Goal: Task Accomplishment & Management: Complete application form

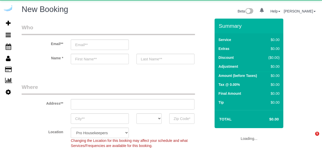
select select "4"
select select "object:3085"
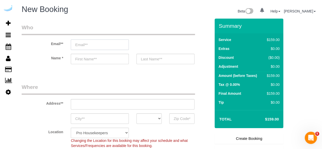
click at [96, 45] on input "email" at bounding box center [100, 44] width 58 height 10
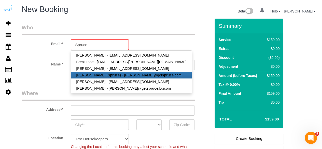
click at [108, 74] on strong "Spruce" at bounding box center [114, 75] width 12 height 4
type input "[PERSON_NAME][EMAIL_ADDRESS][DOMAIN_NAME]"
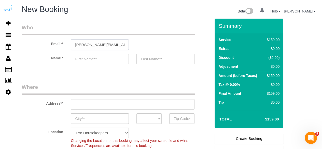
type input "[PERSON_NAME]"
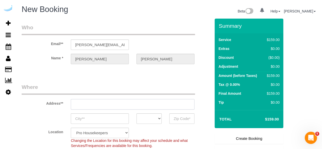
type input "[STREET_ADDRESS][PERSON_NAME]"
type input "Austin"
select select "[GEOGRAPHIC_DATA]"
type input "78704"
click at [127, 105] on input "[STREET_ADDRESS][PERSON_NAME]" at bounding box center [133, 104] width 124 height 10
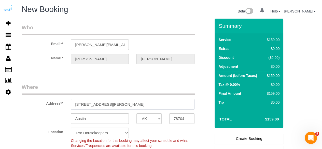
select select "9"
paste input "[STREET_ADDRESS][US_STATE]"
type input "[STREET_ADDRESS][US_STATE]"
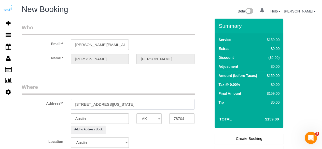
select select "object:3129"
click at [151, 104] on input "[STREET_ADDRESS][US_STATE]" at bounding box center [133, 104] width 124 height 10
paste input "text"
drag, startPoint x: 154, startPoint y: 104, endPoint x: 198, endPoint y: 116, distance: 46.1
click at [205, 112] on sui-booking-address "Address** [STREET_ADDRESS][US_STATE] [GEOGRAPHIC_DATA] AK AL AR AZ CA CO CT DC …" at bounding box center [116, 108] width 189 height 50
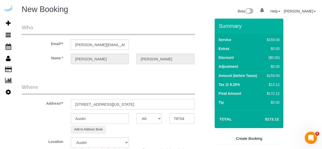
type input "[STREET_ADDRESS][US_STATE]"
click at [187, 119] on input "78704" at bounding box center [181, 118] width 25 height 10
paste input "98033"
type input "98033"
click at [148, 120] on select "AK AL AR AZ CA CO CT DC DE [GEOGRAPHIC_DATA] [GEOGRAPHIC_DATA] HI IA ID IL IN K…" at bounding box center [148, 118] width 25 height 10
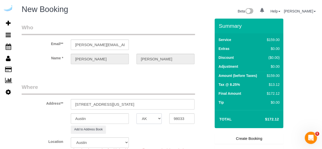
select select "WA"
select select "11"
click at [120, 116] on input "Austin" at bounding box center [100, 118] width 58 height 10
select select "object:3176"
type input "[PERSON_NAME]"
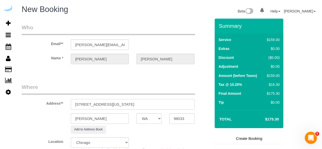
drag, startPoint x: 131, startPoint y: 105, endPoint x: 209, endPoint y: 99, distance: 78.1
click at [209, 99] on div "Address** [STREET_ADDRESS][US_STATE]" at bounding box center [116, 96] width 197 height 26
paste input "[PERSON_NAME]"
paste input "Villaggio on [GEOGRAPHIC_DATA]"
paste input "1466501"
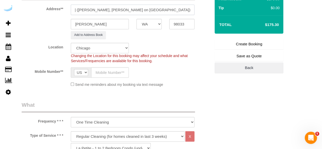
scroll to position [102, 0]
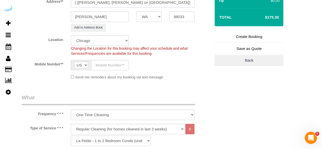
type input "[STREET_ADDRESS][US_STATE] ([PERSON_NAME], [PERSON_NAME] on [GEOGRAPHIC_DATA])"
click at [113, 41] on select "Pro Housekeepers [GEOGRAPHIC_DATA] [GEOGRAPHIC_DATA] [GEOGRAPHIC_DATA] [GEOGRAP…" at bounding box center [100, 40] width 58 height 10
select select "4"
click at [71, 35] on select "Pro Housekeepers [GEOGRAPHIC_DATA] [GEOGRAPHIC_DATA] [GEOGRAPHIC_DATA] [GEOGRAP…" at bounding box center [100, 40] width 58 height 10
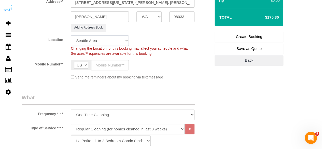
select select "object:3205"
select select "228"
click at [112, 64] on input "text" at bounding box center [110, 65] width 38 height 10
type input "[PHONE_NUMBER]"
type input "[PERSON_NAME]"
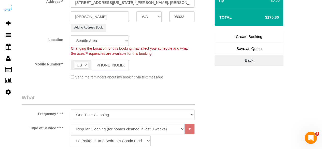
type input "[PHONE_NUMBER]"
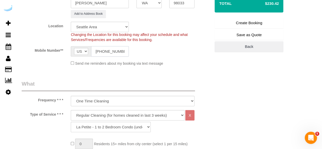
scroll to position [178, 0]
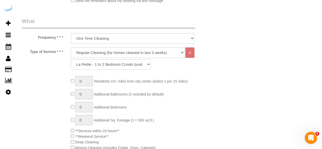
drag, startPoint x: 129, startPoint y: 50, endPoint x: 127, endPoint y: 57, distance: 7.1
click at [129, 50] on select "Deep Cleaning (for homes that have not been cleaned in 3+ weeks) Spruce Regular…" at bounding box center [128, 52] width 114 height 10
select select "282"
click at [71, 47] on select "Deep Cleaning (for homes that have not been cleaned in 3+ weeks) Spruce Regular…" at bounding box center [128, 52] width 114 height 10
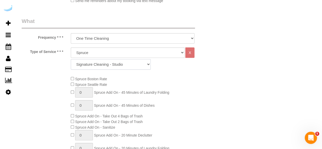
click at [130, 62] on select "Signature Cleaning - Studio Signature Cleaning - 1 Bed 1 Bath Signature Cleanin…" at bounding box center [111, 64] width 80 height 10
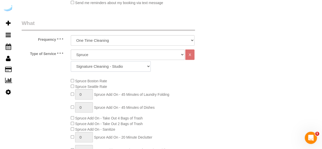
scroll to position [127, 0]
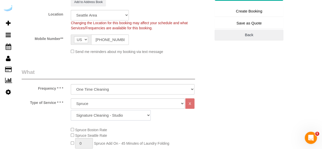
click at [128, 111] on select "Signature Cleaning - Studio Signature Cleaning - 1 Bed 1 Bath Signature Cleanin…" at bounding box center [111, 115] width 80 height 10
select select "341"
click at [71, 110] on select "Signature Cleaning - Studio Signature Cleaning - 1 Bed 1 Bath Signature Cleanin…" at bounding box center [111, 115] width 80 height 10
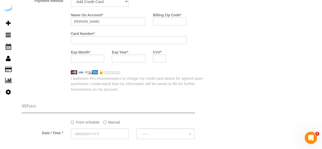
scroll to position [484, 0]
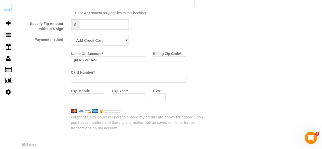
click at [112, 40] on select "Add Credit Card Cash Check Paypal" at bounding box center [100, 40] width 58 height 10
click at [110, 38] on select "Add Credit Card Cash Check Paypal" at bounding box center [100, 40] width 58 height 10
select select "string:check"
click at [71, 36] on select "Add Credit Card Cash Check Paypal" at bounding box center [100, 40] width 58 height 10
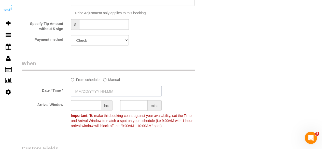
click at [104, 95] on input "text" at bounding box center [116, 91] width 91 height 10
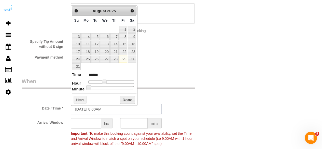
scroll to position [458, 0]
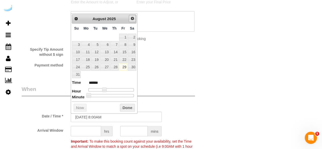
click at [131, 18] on span "Next" at bounding box center [132, 18] width 4 height 4
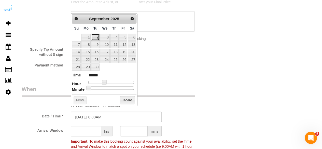
click at [93, 36] on link "2" at bounding box center [95, 37] width 8 height 7
type input "[DATE] 9:00AM"
type input "******"
type input "[DATE] 10:00AM"
type input "*******"
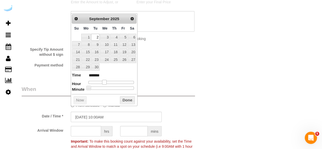
type input "[DATE] 11:00AM"
type input "*******"
type input "[DATE] 12:00PM"
type input "*******"
type input "[DATE] 1:00PM"
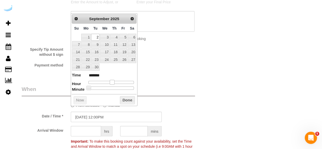
type input "******"
type input "[DATE] 12:00PM"
type input "*******"
type input "[DATE] 10:00AM"
type input "*******"
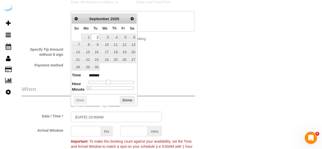
drag, startPoint x: 102, startPoint y: 81, endPoint x: 106, endPoint y: 83, distance: 4.7
click at [106, 83] on span at bounding box center [108, 82] width 5 height 5
click at [90, 131] on input "text" at bounding box center [86, 131] width 30 height 10
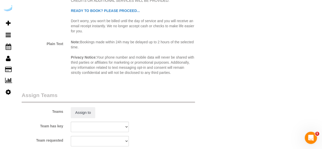
scroll to position [764, 0]
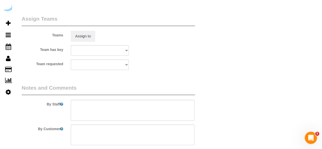
type input "7"
drag, startPoint x: 107, startPoint y: 108, endPoint x: 139, endPoint y: 12, distance: 101.5
click at [107, 108] on textarea at bounding box center [133, 110] width 124 height 21
click at [137, 107] on textarea at bounding box center [133, 110] width 124 height 21
paste textarea "Permanent Notes:No notes from this [DOMAIN_NAME][DATE] Notes:No notes from this…"
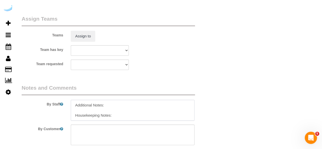
scroll to position [43, 0]
type textarea "Recurrency: One time service Permanent Notes:No notes from this [DOMAIN_NAME][D…"
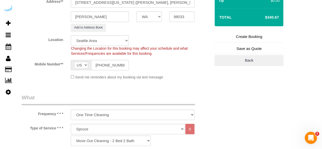
scroll to position [0, 0]
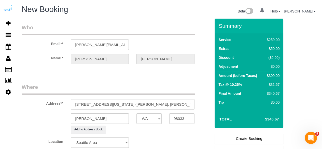
click at [243, 140] on link "Create Booking" at bounding box center [249, 138] width 69 height 11
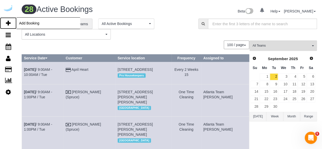
click at [8, 20] on icon at bounding box center [8, 23] width 5 height 6
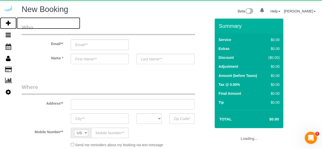
select select "number:9"
select select "object:4441"
select select "4"
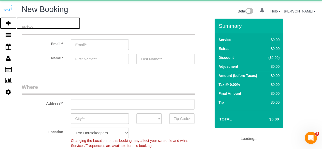
select select "object:5015"
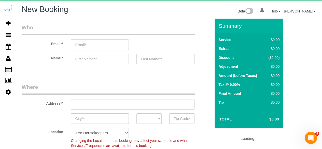
click at [107, 45] on input "email" at bounding box center [100, 44] width 58 height 10
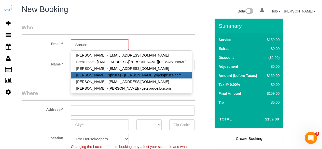
click at [125, 75] on link "[PERSON_NAME] ( Spruce ) - [PERSON_NAME]@get spruce .com" at bounding box center [131, 75] width 120 height 7
type input "[PERSON_NAME][EMAIL_ADDRESS][DOMAIN_NAME]"
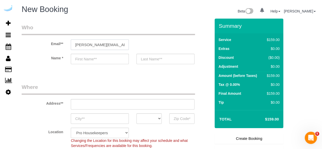
type input "[PERSON_NAME]"
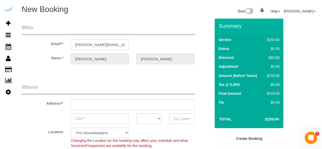
type input "[STREET_ADDRESS][PERSON_NAME]"
type input "Austin"
select select "[GEOGRAPHIC_DATA]"
type input "78704"
select select "9"
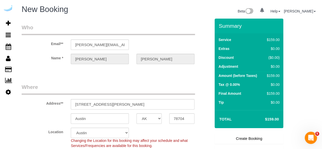
select select "object:5054"
click at [132, 103] on input "[STREET_ADDRESS][PERSON_NAME]" at bounding box center [133, 104] width 124 height 10
paste input "[STREET_ADDRESS]"
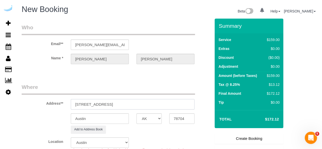
drag, startPoint x: 123, startPoint y: 103, endPoint x: 197, endPoint y: 109, distance: 74.1
click at [197, 109] on div "[STREET_ADDRESS]" at bounding box center [132, 104] width 131 height 10
type input "[STREET_ADDRESS]"
click at [187, 116] on input "78704" at bounding box center [181, 118] width 25 height 10
paste input "98103"
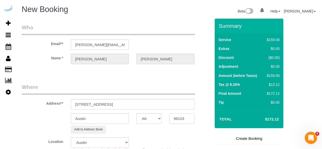
type input "98103"
click at [156, 116] on select "AK AL AR AZ CA CO CT DC DE [GEOGRAPHIC_DATA] [GEOGRAPHIC_DATA] HI IA ID IL IN K…" at bounding box center [148, 118] width 25 height 10
select select "WA"
click at [121, 120] on input "Austin" at bounding box center [100, 118] width 58 height 10
select select "4"
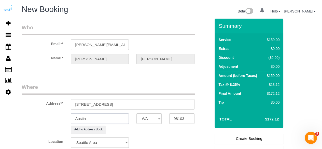
type input "S"
select select "object:5106"
select select "228"
type input "[GEOGRAPHIC_DATA]"
drag, startPoint x: 104, startPoint y: 103, endPoint x: 153, endPoint y: 105, distance: 49.5
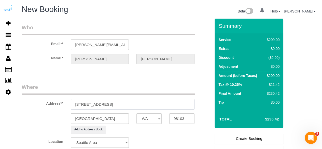
click at [156, 109] on input "[STREET_ADDRESS]" at bounding box center [133, 104] width 124 height 10
click at [153, 105] on input "[STREET_ADDRESS]" at bounding box center [133, 104] width 124 height 10
paste input "[PERSON_NAME]"
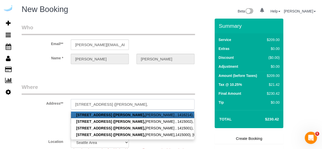
paste input "[PERSON_NAME]"
paste input "1436042"
type input "[STREET_ADDRESS][PERSON_NAME][PERSON_NAME] )"
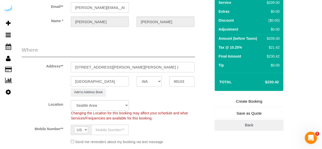
scroll to position [76, 0]
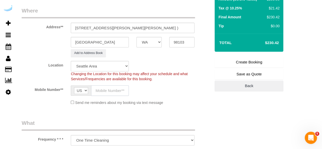
click at [112, 88] on input "text" at bounding box center [110, 90] width 38 height 10
type input "[PHONE_NUMBER]"
type input "[PERSON_NAME]"
type input "[PHONE_NUMBER]"
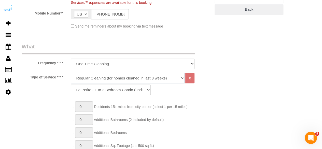
click at [119, 79] on select "Deep Cleaning (for homes that have not been cleaned in 3+ weeks) Spruce Regular…" at bounding box center [128, 78] width 114 height 10
select select "282"
click at [71, 73] on select "Deep Cleaning (for homes that have not been cleaned in 3+ weeks) Spruce Regular…" at bounding box center [128, 78] width 114 height 10
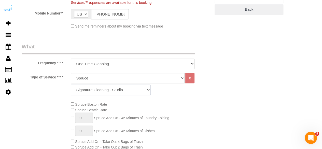
click at [123, 93] on select "Signature Cleaning - Studio Signature Cleaning - 1 Bed 1 Bath Signature Cleanin…" at bounding box center [111, 90] width 80 height 10
select select "304"
click at [71, 85] on select "Signature Cleaning - Studio Signature Cleaning - 1 Bed 1 Bath Signature Cleanin…" at bounding box center [111, 90] width 80 height 10
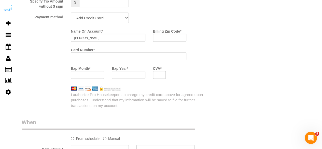
scroll to position [484, 0]
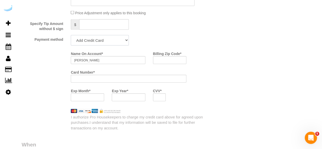
drag, startPoint x: 107, startPoint y: 41, endPoint x: 107, endPoint y: 45, distance: 4.3
click at [107, 41] on select "Add Credit Card Cash Check Paypal" at bounding box center [100, 40] width 58 height 10
select select "string:check"
click at [71, 36] on select "Add Credit Card Cash Check Paypal" at bounding box center [100, 40] width 58 height 10
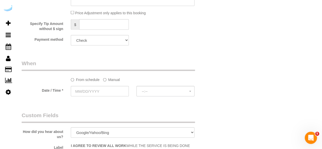
click at [115, 78] on label "Manual" at bounding box center [111, 78] width 17 height 7
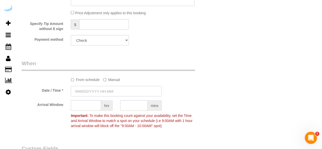
click at [109, 91] on input "text" at bounding box center [116, 91] width 91 height 10
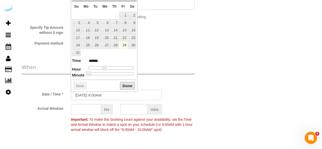
scroll to position [433, 0]
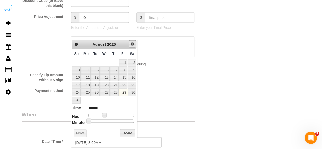
click at [130, 44] on link "Next" at bounding box center [132, 43] width 7 height 7
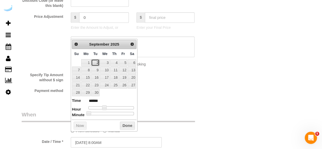
click at [93, 62] on link "2" at bounding box center [95, 62] width 8 height 7
type input "[DATE] 9:00AM"
type input "******"
type input "[DATE] 10:00AM"
type input "*******"
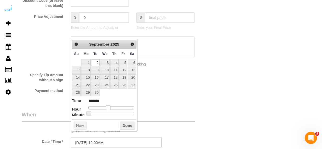
drag, startPoint x: 103, startPoint y: 106, endPoint x: 108, endPoint y: 106, distance: 5.1
click at [108, 106] on span at bounding box center [108, 107] width 5 height 5
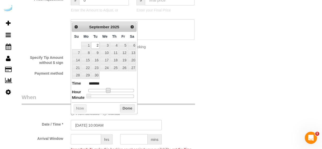
scroll to position [458, 0]
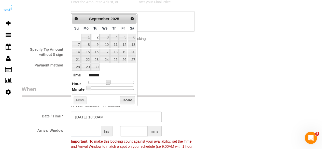
click at [97, 129] on input "text" at bounding box center [86, 131] width 30 height 10
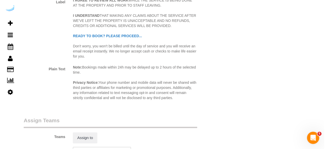
scroll to position [738, 0]
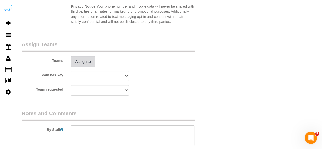
type input "7"
click at [90, 63] on button "Assign to" at bounding box center [83, 61] width 24 height 11
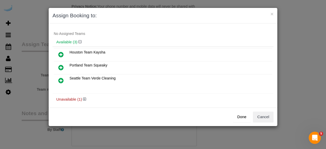
scroll to position [11, 0]
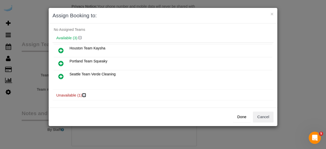
click at [84, 94] on icon at bounding box center [84, 95] width 3 height 4
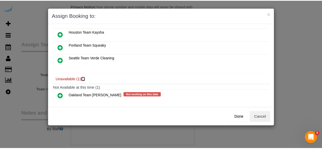
scroll to position [35, 0]
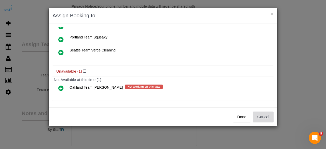
click at [263, 118] on button "Cancel" at bounding box center [263, 117] width 21 height 11
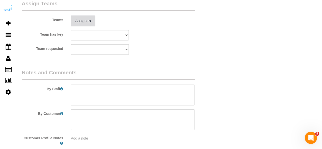
scroll to position [807, 0]
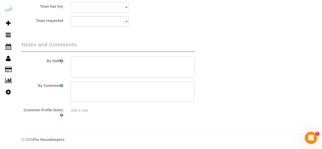
click at [179, 74] on textarea at bounding box center [133, 67] width 124 height 21
click at [150, 73] on textarea at bounding box center [133, 67] width 124 height 21
paste textarea "Permanent Notes:No notes from this [DOMAIN_NAME][DATE] Notes:No notes from this…"
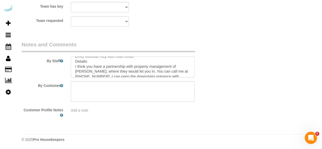
scroll to position [0, 0]
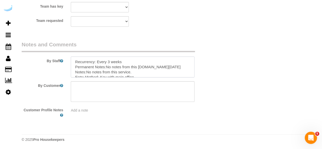
type textarea "Recurrency: Every 3 weeks Permanent Notes:No notes from this [DOMAIN_NAME][DATE…"
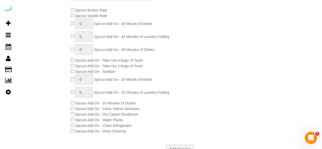
scroll to position [69, 0]
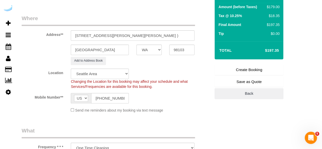
click at [235, 72] on link "Create Booking" at bounding box center [249, 69] width 69 height 11
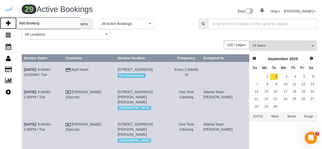
click at [9, 25] on icon at bounding box center [8, 23] width 5 height 6
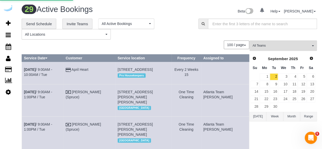
select select "4"
select select "number:9"
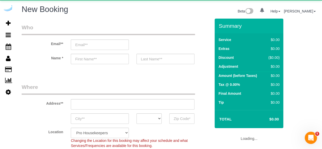
select select "object:7041"
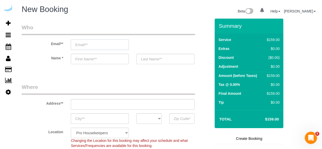
drag, startPoint x: 114, startPoint y: 49, endPoint x: 115, endPoint y: 45, distance: 4.0
click at [115, 46] on input "email" at bounding box center [100, 44] width 58 height 10
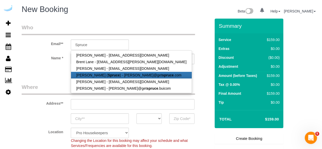
click at [110, 77] on link "[PERSON_NAME] ( Spruce ) - [PERSON_NAME]@get spruce .com" at bounding box center [131, 75] width 120 height 7
type input "[PERSON_NAME][EMAIL_ADDRESS][DOMAIN_NAME]"
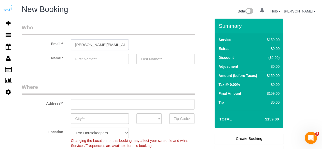
type input "[PERSON_NAME]"
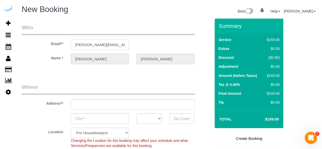
type input "[STREET_ADDRESS][PERSON_NAME]"
type input "Austin"
select select "[GEOGRAPHIC_DATA]"
type input "78704"
click at [133, 107] on input "[STREET_ADDRESS][PERSON_NAME]" at bounding box center [133, 104] width 124 height 10
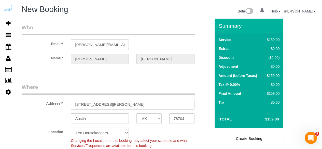
paste input "[STREET_ADDRESS]"
type input "[STREET_ADDRESS]"
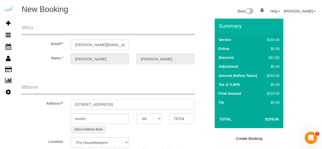
select select "9"
select select "object:7085"
drag, startPoint x: 135, startPoint y: 104, endPoint x: 167, endPoint y: 103, distance: 31.6
click at [165, 101] on input "[STREET_ADDRESS]" at bounding box center [133, 104] width 124 height 10
type input "[STREET_ADDRESS]"
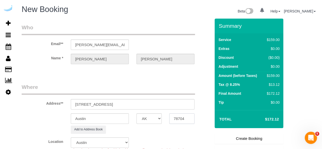
drag, startPoint x: 185, startPoint y: 118, endPoint x: 183, endPoint y: 121, distance: 3.4
click at [185, 119] on input "78704" at bounding box center [181, 118] width 25 height 10
paste input "9803"
type input "98034"
click at [158, 119] on select "AK AL AR AZ CA CO CT DC DE [GEOGRAPHIC_DATA] [GEOGRAPHIC_DATA] HI IA ID IL IN K…" at bounding box center [148, 118] width 25 height 10
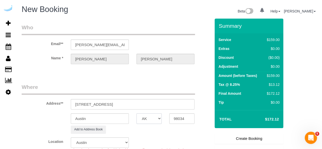
select select "WA"
select select "4"
click at [126, 119] on input "Austin" at bounding box center [100, 118] width 58 height 10
select select "object:7132"
select select "228"
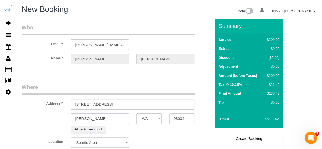
type input "[PERSON_NAME]"
drag, startPoint x: 112, startPoint y: 104, endPoint x: 167, endPoint y: 107, distance: 55.1
click at [167, 107] on input "[STREET_ADDRESS]" at bounding box center [133, 104] width 124 height 10
paste input "[PERSON_NAME]"
paste input "SchedulerView Checklists Bell [GEOGRAPHIC_DATA]"
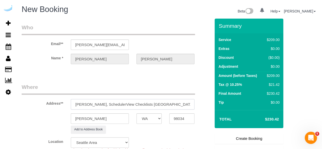
scroll to position [0, 44]
drag, startPoint x: 159, startPoint y: 104, endPoint x: 116, endPoint y: 101, distance: 43.9
click at [116, 101] on input "[STREET_ADDRESS] ( [PERSON_NAME], SchedulerView Checklists [GEOGRAPHIC_DATA] ," at bounding box center [133, 104] width 124 height 10
click at [190, 104] on input "[STREET_ADDRESS] ( [PERSON_NAME], [GEOGRAPHIC_DATA] ," at bounding box center [133, 104] width 124 height 10
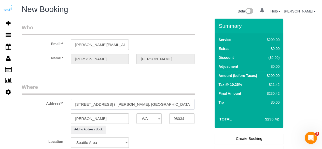
paste input "1432753"
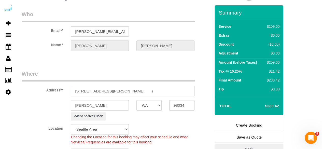
scroll to position [76, 0]
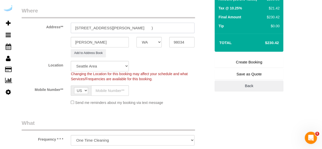
type input "[STREET_ADDRESS][PERSON_NAME] )"
click at [110, 91] on input "text" at bounding box center [110, 90] width 38 height 10
type input "[PHONE_NUMBER]"
type input "[PERSON_NAME]"
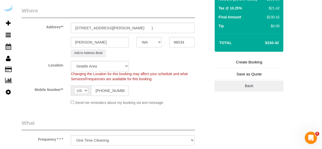
type input "[PHONE_NUMBER]"
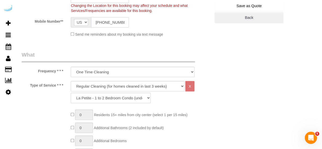
scroll to position [153, 0]
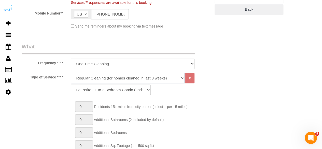
click at [130, 76] on select "Deep Cleaning (for homes that have not been cleaned in 3+ weeks) Spruce Regular…" at bounding box center [128, 78] width 114 height 10
select select "282"
click at [71, 73] on select "Deep Cleaning (for homes that have not been cleaned in 3+ weeks) Spruce Regular…" at bounding box center [128, 78] width 114 height 10
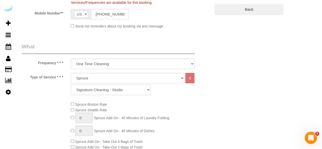
click at [98, 90] on select "Signature Cleaning - Studio Signature Cleaning - 1 Bed 1 Bath Signature Cleanin…" at bounding box center [111, 90] width 80 height 10
select select "309"
click at [71, 85] on select "Signature Cleaning - Studio Signature Cleaning - 1 Bed 1 Bath Signature Cleanin…" at bounding box center [111, 90] width 80 height 10
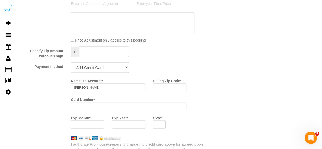
scroll to position [458, 0]
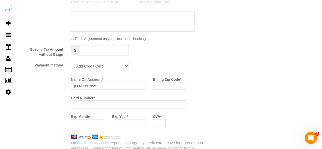
drag, startPoint x: 104, startPoint y: 67, endPoint x: 103, endPoint y: 70, distance: 2.9
click at [104, 67] on select "Add Credit Card Cash Check Paypal" at bounding box center [100, 66] width 58 height 10
select select "string:check"
click at [71, 61] on select "Add Credit Card Cash Check Paypal" at bounding box center [100, 66] width 58 height 10
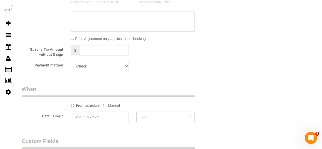
click at [109, 104] on label "Manual" at bounding box center [111, 104] width 17 height 7
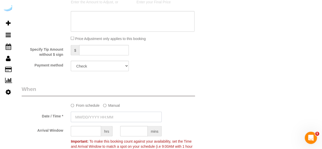
click at [101, 114] on input "text" at bounding box center [116, 117] width 91 height 10
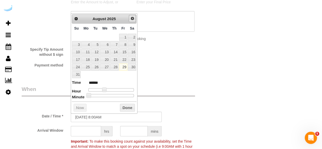
click at [133, 19] on span "Next" at bounding box center [132, 18] width 4 height 4
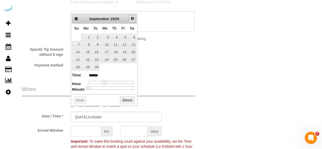
click at [133, 20] on span "Next" at bounding box center [132, 18] width 4 height 4
click at [77, 19] on span "Prev" at bounding box center [76, 18] width 4 height 4
click at [96, 36] on link "2" at bounding box center [95, 37] width 8 height 7
type input "[DATE] 7:00AM"
type input "******"
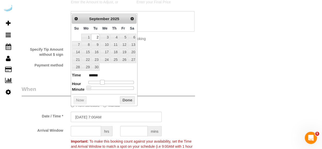
type input "[DATE] 8:00AM"
type input "******"
type input "[DATE] 9:00AM"
type input "******"
type input "[DATE] 10:00AM"
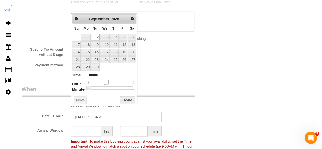
type input "*******"
drag, startPoint x: 102, startPoint y: 81, endPoint x: 108, endPoint y: 82, distance: 6.5
click at [108, 82] on div at bounding box center [111, 82] width 46 height 3
click at [92, 131] on input "text" at bounding box center [86, 131] width 30 height 10
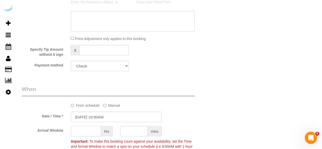
type input "3"
type input "4"
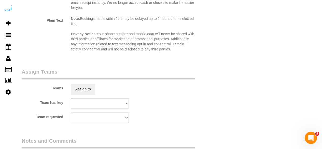
scroll to position [789, 0]
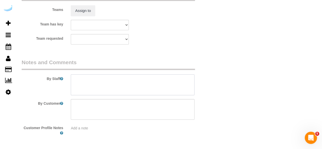
click at [98, 81] on textarea at bounding box center [133, 84] width 124 height 21
click at [166, 85] on textarea at bounding box center [133, 84] width 124 height 21
paste textarea "Permanent Notes:No notes from this [DOMAIN_NAME][DATE] Notes:No notes from this…"
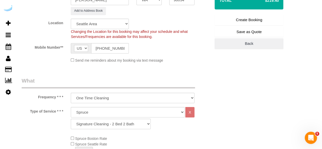
scroll to position [51, 0]
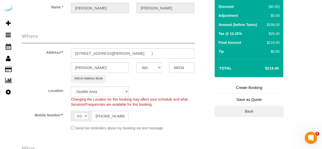
type textarea "Recurrency: EVERY 2 WEEKS Permanent Notes:No notes from this [DOMAIN_NAME][DATE…"
click at [252, 86] on link "Create Booking" at bounding box center [249, 87] width 69 height 11
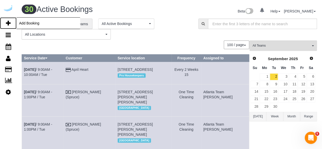
click at [5, 23] on link "Add Booking" at bounding box center [8, 23] width 17 height 12
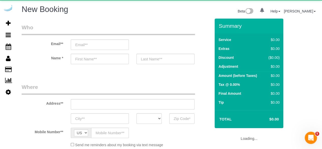
select select "number:9"
select select "object:8966"
select select "4"
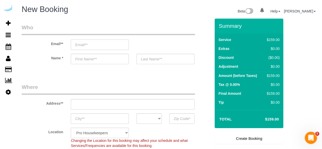
click at [101, 43] on input "email" at bounding box center [100, 44] width 58 height 10
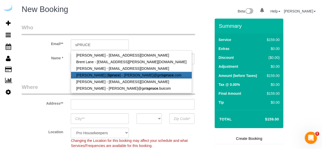
click at [116, 72] on link "[PERSON_NAME] ( Spruce ) - [PERSON_NAME]@get spruce .com" at bounding box center [131, 75] width 120 height 7
type input "[PERSON_NAME][EMAIL_ADDRESS][DOMAIN_NAME]"
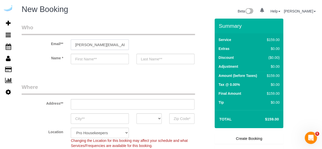
type input "[PERSON_NAME]"
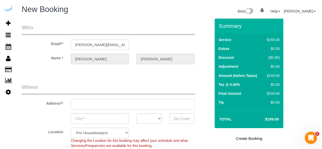
type input "[STREET_ADDRESS][PERSON_NAME]"
type input "Austin"
select select "[GEOGRAPHIC_DATA]"
type input "78704"
click at [114, 105] on input "[STREET_ADDRESS][PERSON_NAME]" at bounding box center [133, 104] width 124 height 10
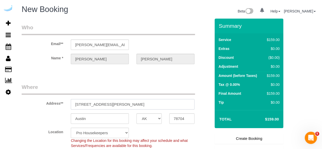
select select "9"
paste input "[STREET_ADDRESS]"
type input "[STREET_ADDRESS]"
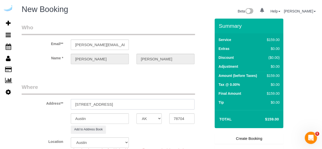
select select "object:9010"
drag, startPoint x: 162, startPoint y: 106, endPoint x: 167, endPoint y: 106, distance: 5.3
click at [167, 106] on input "[STREET_ADDRESS]" at bounding box center [133, 104] width 124 height 10
type input "[STREET_ADDRESS]"
click at [179, 119] on input "78704" at bounding box center [181, 118] width 25 height 10
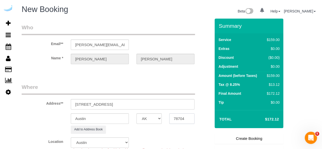
paste input "981"
type input "98104"
click at [156, 120] on select "AK AL AR AZ CA CO CT DC DE [GEOGRAPHIC_DATA] [GEOGRAPHIC_DATA] HI IA ID IL IN K…" at bounding box center [148, 118] width 25 height 10
select select "4"
select select "WA"
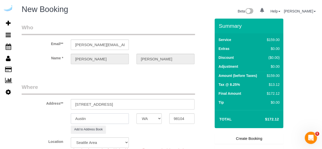
click at [117, 120] on input "Austin" at bounding box center [100, 118] width 58 height 10
select select "object:9057"
select select "228"
type input "[GEOGRAPHIC_DATA]"
drag, startPoint x: 107, startPoint y: 104, endPoint x: 178, endPoint y: 97, distance: 71.6
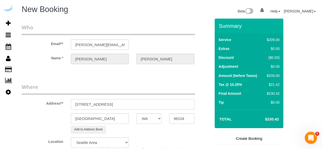
click at [178, 97] on div "Address** [STREET_ADDRESS]" at bounding box center [116, 96] width 197 height 26
paste input "[STREET_ADDRESS]"
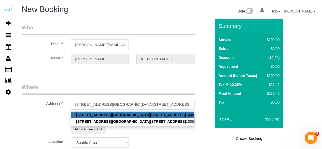
paste input "1005"
paste input "[PERSON_NAME]"
paste input "[PERSON_NAME] Seattle Waterfront"
paste input "1437255"
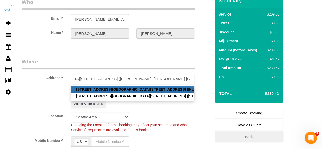
type input "[STREET_ADDRESS][GEOGRAPHIC_DATA][STREET_ADDRESS] ([PERSON_NAME], [PERSON_NAME]…"
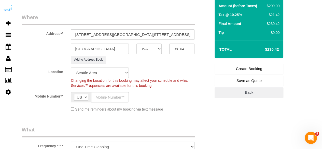
scroll to position [102, 0]
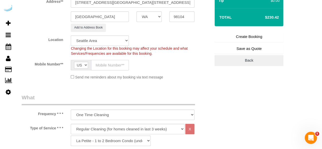
click at [103, 65] on input "text" at bounding box center [110, 65] width 38 height 10
type input "[PHONE_NUMBER]"
type input "[PERSON_NAME]"
type input "[PHONE_NUMBER]"
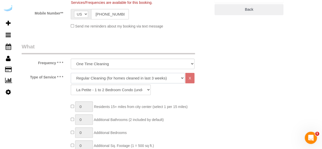
click at [116, 75] on select "Deep Cleaning (for homes that have not been cleaned in 3+ weeks) Spruce Regular…" at bounding box center [128, 78] width 114 height 10
click at [117, 79] on select "Deep Cleaning (for homes that have not been cleaned in 3+ weeks) Spruce Regular…" at bounding box center [128, 78] width 114 height 10
select select "282"
click at [71, 73] on select "Deep Cleaning (for homes that have not been cleaned in 3+ weeks) Spruce Regular…" at bounding box center [128, 78] width 114 height 10
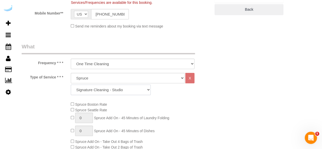
click at [138, 92] on select "Signature Cleaning - Studio Signature Cleaning - 1 Bed 1 Bath Signature Cleanin…" at bounding box center [111, 90] width 80 height 10
click at [71, 85] on select "Signature Cleaning - Studio Signature Cleaning - 1 Bed 1 Bath Signature Cleanin…" at bounding box center [111, 90] width 80 height 10
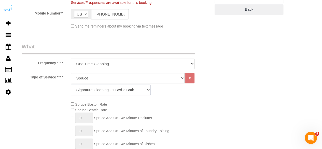
click at [114, 93] on select "Signature Cleaning - Studio Signature Cleaning - 1 Bed 1 Bath Signature Cleanin…" at bounding box center [111, 90] width 80 height 10
select select "309"
click at [71, 85] on select "Signature Cleaning - Studio Signature Cleaning - 1 Bed 1 Bath Signature Cleanin…" at bounding box center [111, 90] width 80 height 10
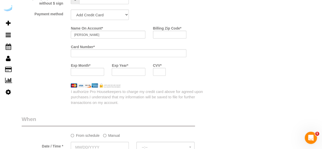
scroll to position [433, 0]
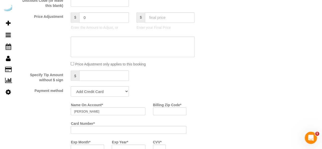
click at [109, 95] on select "Add Credit Card Cash Check Paypal" at bounding box center [100, 91] width 58 height 10
click at [71, 87] on select "Add Credit Card Cash Check Paypal" at bounding box center [100, 91] width 58 height 10
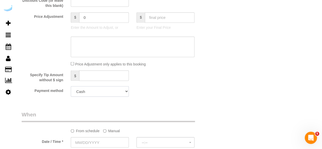
click at [116, 94] on select "Add Credit Card Cash Check Paypal" at bounding box center [100, 91] width 58 height 10
select select "string:check"
click at [71, 87] on select "Add Credit Card Cash Check Paypal" at bounding box center [100, 91] width 58 height 10
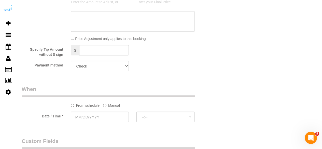
click at [113, 102] on label "Manual" at bounding box center [111, 104] width 17 height 7
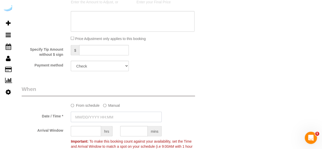
click at [107, 118] on input "text" at bounding box center [116, 117] width 91 height 10
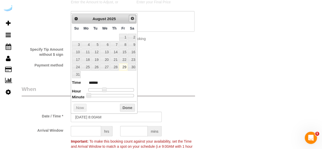
click at [133, 18] on span "Next" at bounding box center [132, 18] width 4 height 4
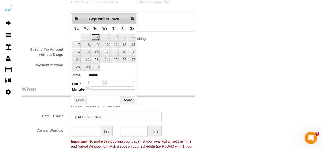
click at [96, 36] on link "2" at bounding box center [95, 37] width 8 height 7
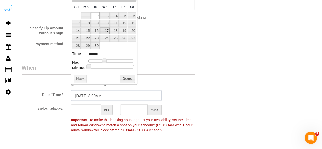
scroll to position [509, 0]
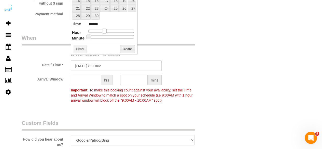
type input "[DATE] 9:00AM"
type input "******"
click at [105, 31] on span at bounding box center [106, 31] width 5 height 5
click at [91, 80] on input "text" at bounding box center [86, 80] width 30 height 10
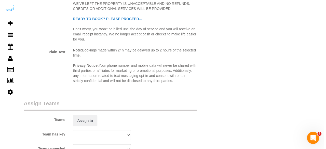
scroll to position [713, 0]
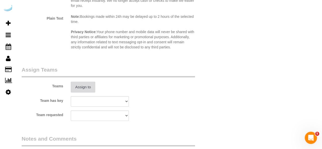
type input "4"
click at [86, 83] on button "Assign to" at bounding box center [83, 87] width 24 height 11
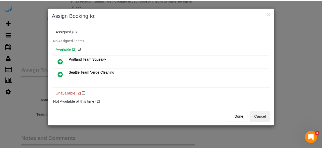
scroll to position [25, 0]
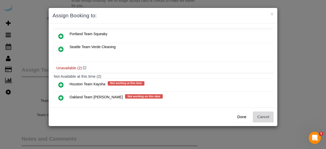
click at [256, 117] on button "Cancel" at bounding box center [263, 117] width 21 height 11
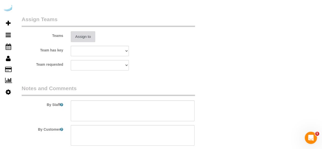
scroll to position [764, 0]
click at [151, 108] on textarea at bounding box center [133, 110] width 124 height 21
click at [144, 113] on textarea at bounding box center [133, 110] width 124 height 21
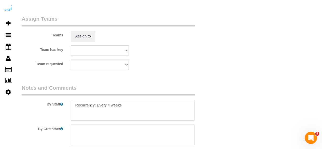
paste textarea "Permanent Notes:No notes from this [DOMAIN_NAME][DATE] Notes:No notes from this…"
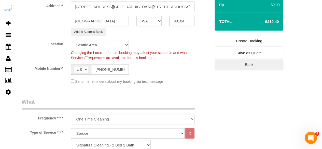
scroll to position [25, 0]
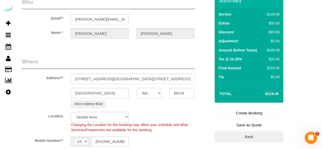
type textarea "Recurrency: Every 4 weeks Permanent Notes:No notes from this [DOMAIN_NAME][DATE…"
click at [236, 114] on link "Create Booking" at bounding box center [249, 113] width 69 height 11
click at [243, 115] on link "Create Booking" at bounding box center [249, 113] width 69 height 11
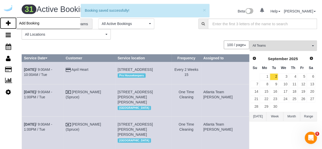
click at [8, 23] on icon at bounding box center [8, 23] width 5 height 6
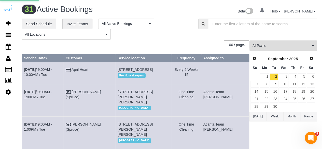
select select "4"
select select "number:9"
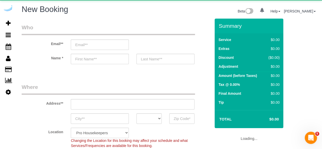
select select "object:11073"
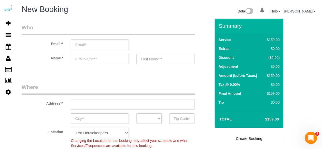
click at [95, 46] on input "email" at bounding box center [100, 44] width 58 height 10
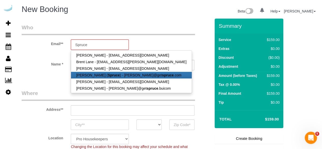
click at [108, 76] on strong "Spruce" at bounding box center [114, 75] width 12 height 4
type input "[PERSON_NAME][EMAIL_ADDRESS][DOMAIN_NAME]"
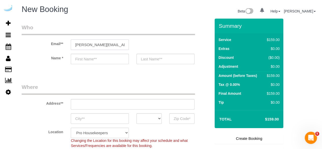
type input "[PERSON_NAME]"
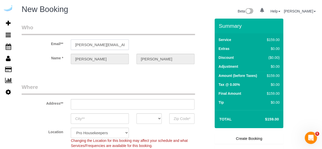
type input "[STREET_ADDRESS][PERSON_NAME]"
type input "Austin"
select select "[GEOGRAPHIC_DATA]"
type input "78704"
select select "9"
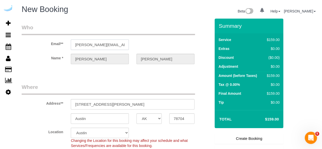
select select "object:11112"
click at [118, 103] on input "[STREET_ADDRESS][PERSON_NAME]" at bounding box center [133, 104] width 124 height 10
paste input "[STREET_ADDRESS][PERSON_NAME]"
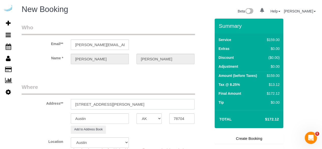
drag, startPoint x: 127, startPoint y: 104, endPoint x: 173, endPoint y: 106, distance: 46.6
click at [173, 106] on input "[STREET_ADDRESS][PERSON_NAME]" at bounding box center [133, 104] width 124 height 10
type input "[STREET_ADDRESS][PERSON_NAME]"
click at [181, 117] on input "78704" at bounding box center [181, 118] width 25 height 10
paste input "98101"
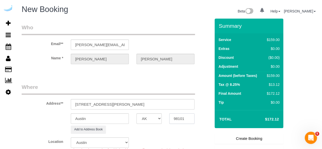
type input "98101"
click at [146, 119] on select "AK AL AR AZ CA CO CT DC DE [GEOGRAPHIC_DATA] [GEOGRAPHIC_DATA] HI IA ID IL IN K…" at bounding box center [148, 118] width 25 height 10
select select "WA"
click at [116, 119] on input "Austin" at bounding box center [100, 118] width 58 height 10
select select "11"
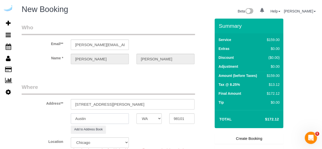
select select "object:11164"
type input "[GEOGRAPHIC_DATA]"
drag, startPoint x: 103, startPoint y: 103, endPoint x: 186, endPoint y: 114, distance: 83.7
click at [178, 109] on input "[STREET_ADDRESS][PERSON_NAME]" at bounding box center [133, 104] width 124 height 10
paste input "[PERSON_NAME]"
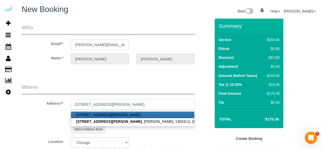
paste input "AMLI Arc"
paste input "1463843"
type input "[STREET_ADDRESS][PERSON_NAME] )"
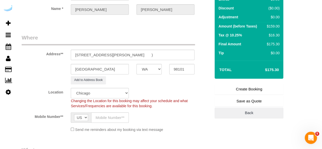
scroll to position [51, 0]
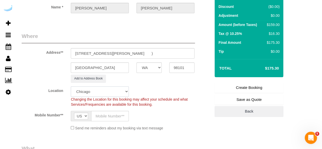
click at [119, 92] on select "Pro Housekeepers [GEOGRAPHIC_DATA] [GEOGRAPHIC_DATA] [GEOGRAPHIC_DATA] [GEOGRAP…" at bounding box center [100, 91] width 58 height 10
select select "4"
click at [71, 86] on select "Pro Housekeepers [GEOGRAPHIC_DATA] [GEOGRAPHIC_DATA] [GEOGRAPHIC_DATA] [GEOGRAP…" at bounding box center [100, 91] width 58 height 10
select select "object:11199"
select select "228"
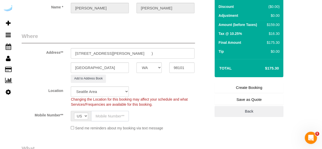
click at [123, 116] on input "text" at bounding box center [110, 116] width 38 height 10
type input "[PHONE_NUMBER]"
type input "[PERSON_NAME]"
type input "[PHONE_NUMBER]"
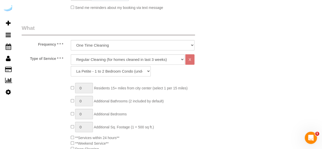
scroll to position [178, 0]
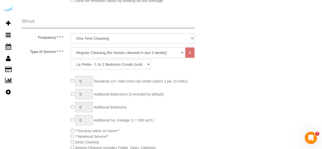
drag, startPoint x: 145, startPoint y: 51, endPoint x: 142, endPoint y: 56, distance: 5.4
click at [145, 51] on select "Deep Cleaning (for homes that have not been cleaned in 3+ weeks) Spruce Regular…" at bounding box center [128, 52] width 114 height 10
select select "5"
click at [71, 47] on select "Deep Cleaning (for homes that have not been cleaned in 3+ weeks) Spruce Regular…" at bounding box center [128, 52] width 114 height 10
select select "278"
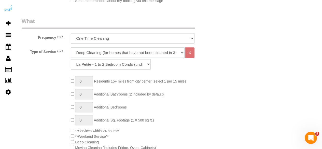
click at [139, 51] on select "Deep Cleaning (for homes that have not been cleaned in 3+ weeks) Spruce Regular…" at bounding box center [128, 52] width 114 height 10
select select "282"
click at [71, 47] on select "Deep Cleaning (for homes that have not been cleaned in 3+ weeks) Spruce Regular…" at bounding box center [128, 52] width 114 height 10
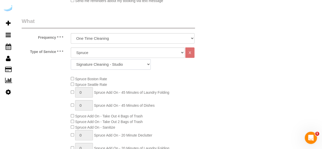
click at [122, 62] on select "Signature Cleaning - Studio Signature Cleaning - 1 Bed 1 Bath Signature Cleanin…" at bounding box center [111, 64] width 80 height 10
select select "309"
click at [71, 59] on select "Signature Cleaning - Studio Signature Cleaning - 1 Bed 1 Bath Signature Cleanin…" at bounding box center [111, 64] width 80 height 10
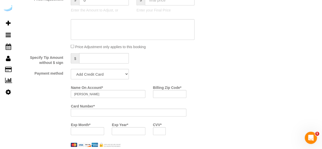
scroll to position [458, 0]
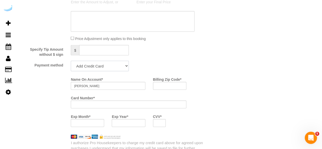
click at [126, 69] on select "Add Credit Card Cash Check Paypal" at bounding box center [100, 66] width 58 height 10
select select "string:check"
click at [71, 61] on select "Add Credit Card Cash Check Paypal" at bounding box center [100, 66] width 58 height 10
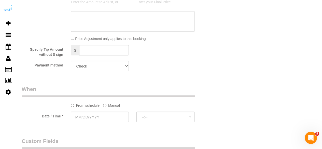
click at [110, 106] on label "Manual" at bounding box center [111, 104] width 17 height 7
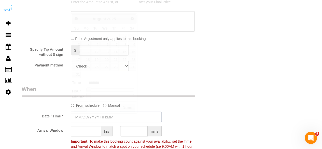
click at [104, 117] on input "text" at bounding box center [116, 117] width 91 height 10
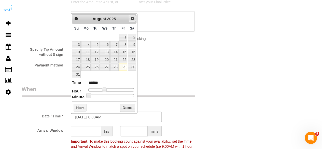
click at [132, 21] on link "Next" at bounding box center [132, 18] width 7 height 7
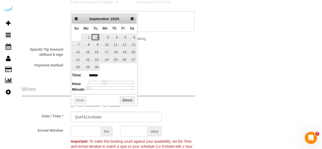
click at [93, 35] on link "2" at bounding box center [95, 37] width 8 height 7
type input "[DATE] 9:00AM"
type input "******"
type input "[DATE] 10:00AM"
type input "*******"
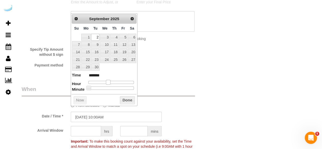
drag, startPoint x: 104, startPoint y: 81, endPoint x: 108, endPoint y: 82, distance: 4.2
click at [108, 82] on span at bounding box center [108, 82] width 5 height 5
click at [91, 131] on input "text" at bounding box center [86, 131] width 30 height 10
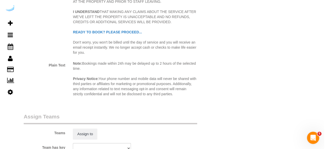
scroll to position [713, 0]
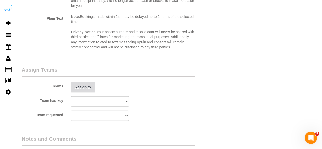
type input "3"
click at [87, 89] on button "Assign to" at bounding box center [83, 87] width 24 height 11
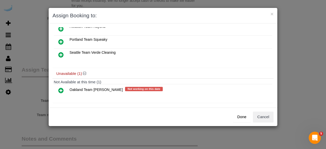
scroll to position [35, 0]
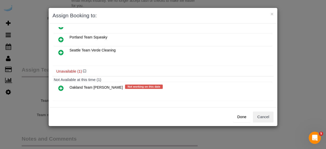
click at [62, 86] on icon at bounding box center [60, 88] width 5 height 6
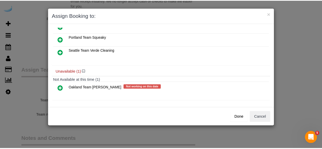
scroll to position [31, 0]
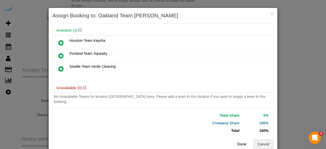
click at [239, 146] on button "Done" at bounding box center [242, 144] width 18 height 11
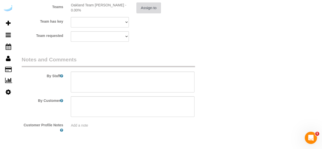
scroll to position [807, 0]
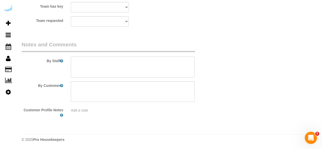
click at [168, 68] on textarea at bounding box center [133, 67] width 124 height 21
paste textarea "(Redo) Signature Cleaning 2 Bed 2 Bath"
paste textarea "Permanent Notes:No notes from this [DOMAIN_NAME][DATE] Notes:Add redo for booki…"
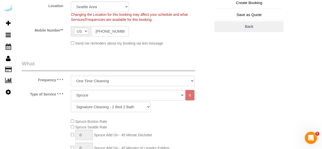
scroll to position [0, 0]
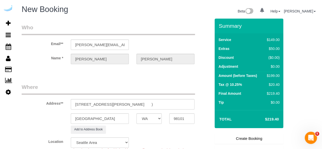
type textarea "(Redo) Signature Cleaning 2 Bed 2 Bath Recurrency: One time service Permanent N…"
click at [256, 140] on link "Create Booking" at bounding box center [249, 138] width 69 height 11
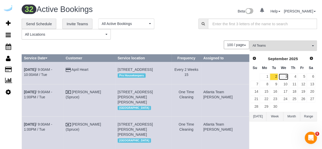
click at [287, 78] on link "3" at bounding box center [284, 76] width 10 height 7
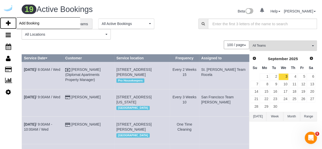
click at [7, 20] on link "Add Booking" at bounding box center [8, 23] width 17 height 12
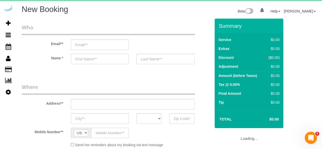
select select "object:13536"
select select "4"
select select "number:9"
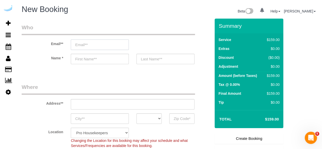
click at [104, 46] on input "email" at bounding box center [100, 44] width 58 height 10
type input "S"
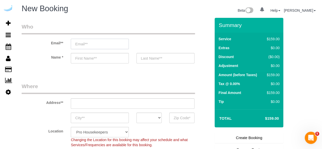
scroll to position [4, 0]
